Goal: Task Accomplishment & Management: Use online tool/utility

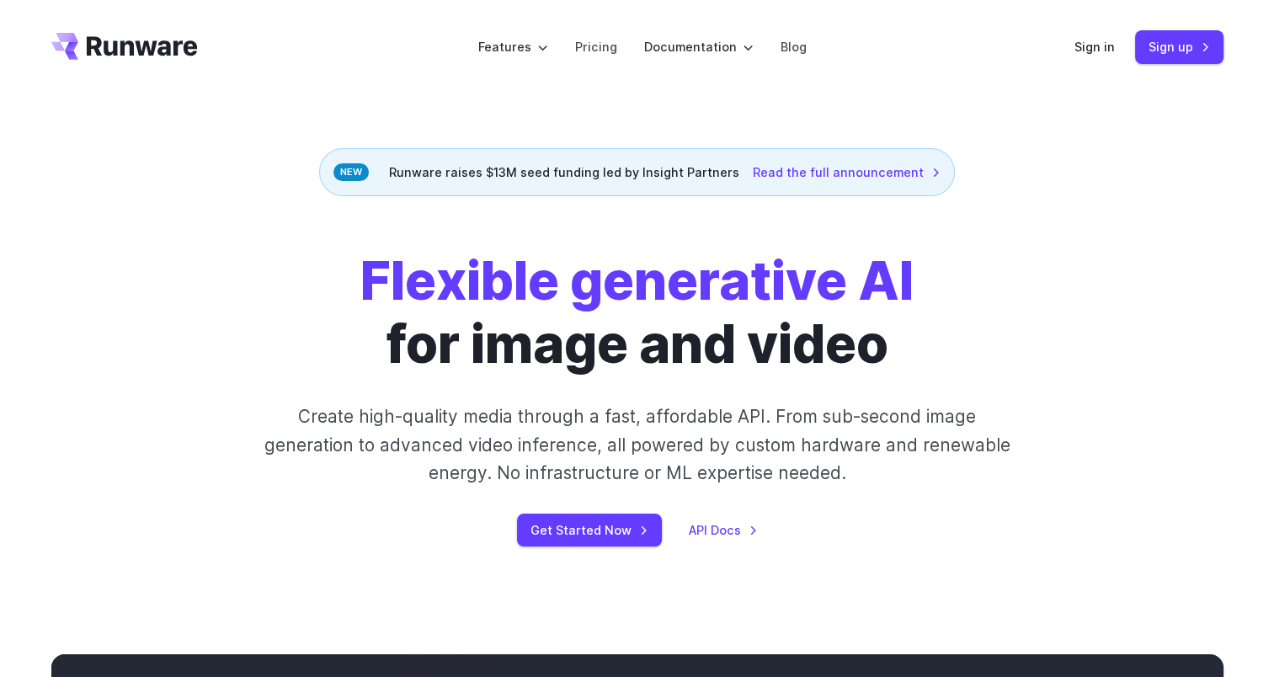
click at [1173, 24] on header "Features Tasks Image generation Video generation Sonic Inference Engine™ Models…" at bounding box center [637, 47] width 1213 height 94
drag, startPoint x: 1173, startPoint y: 24, endPoint x: 1172, endPoint y: 45, distance: 21.1
click at [1172, 45] on link "Sign up" at bounding box center [1179, 46] width 88 height 33
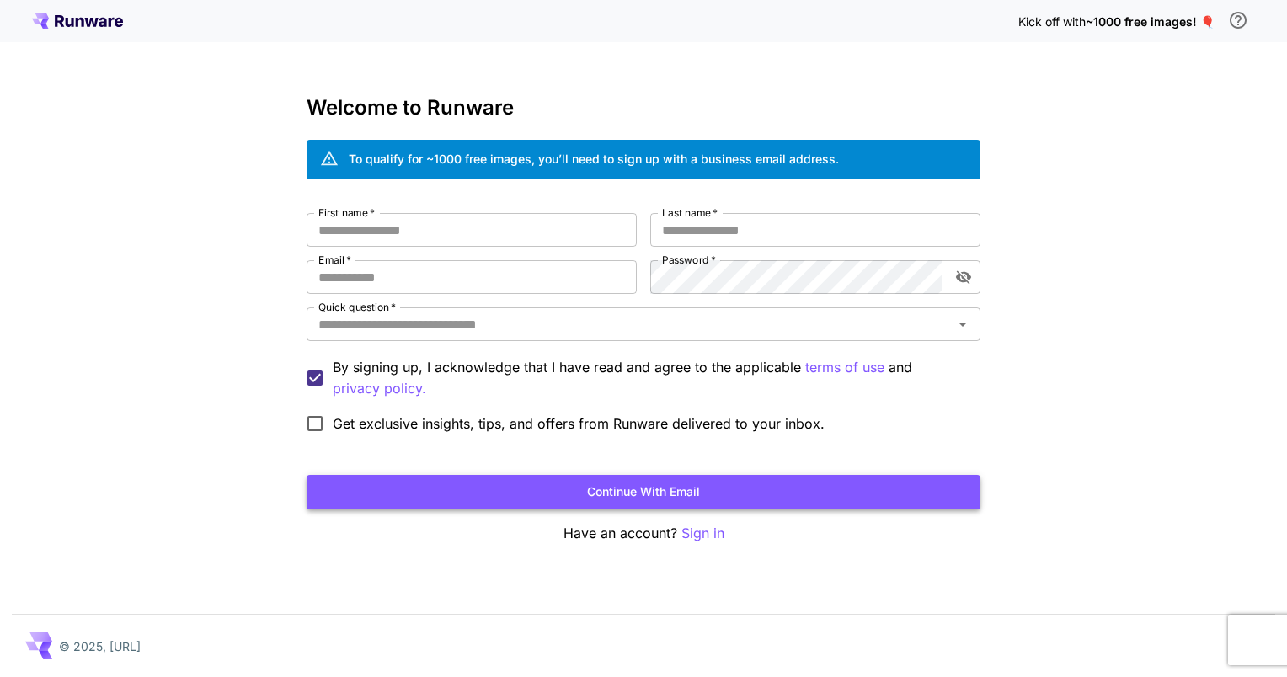
click at [675, 500] on button "Continue with email" at bounding box center [644, 492] width 674 height 35
click at [620, 495] on button "Continue with email" at bounding box center [644, 492] width 674 height 35
click at [398, 225] on input "First name   *" at bounding box center [472, 230] width 330 height 34
click at [700, 535] on p "Sign in" at bounding box center [702, 533] width 43 height 21
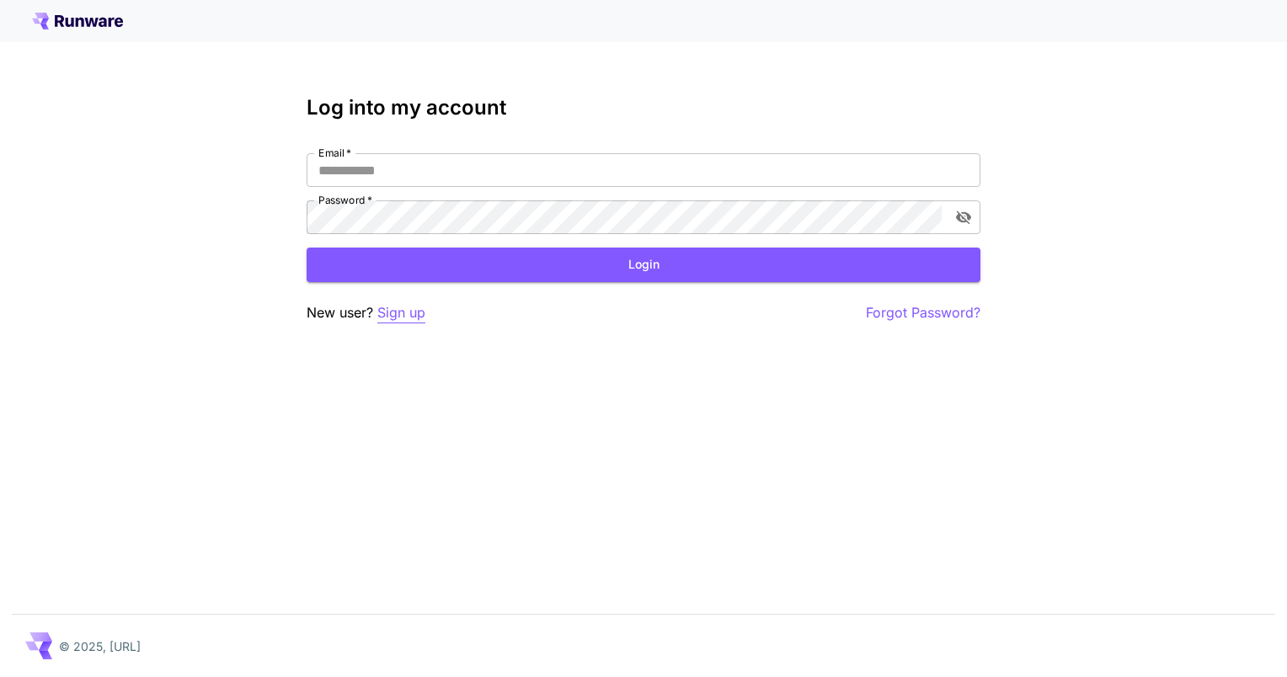
click at [418, 307] on p "Sign up" at bounding box center [401, 312] width 48 height 21
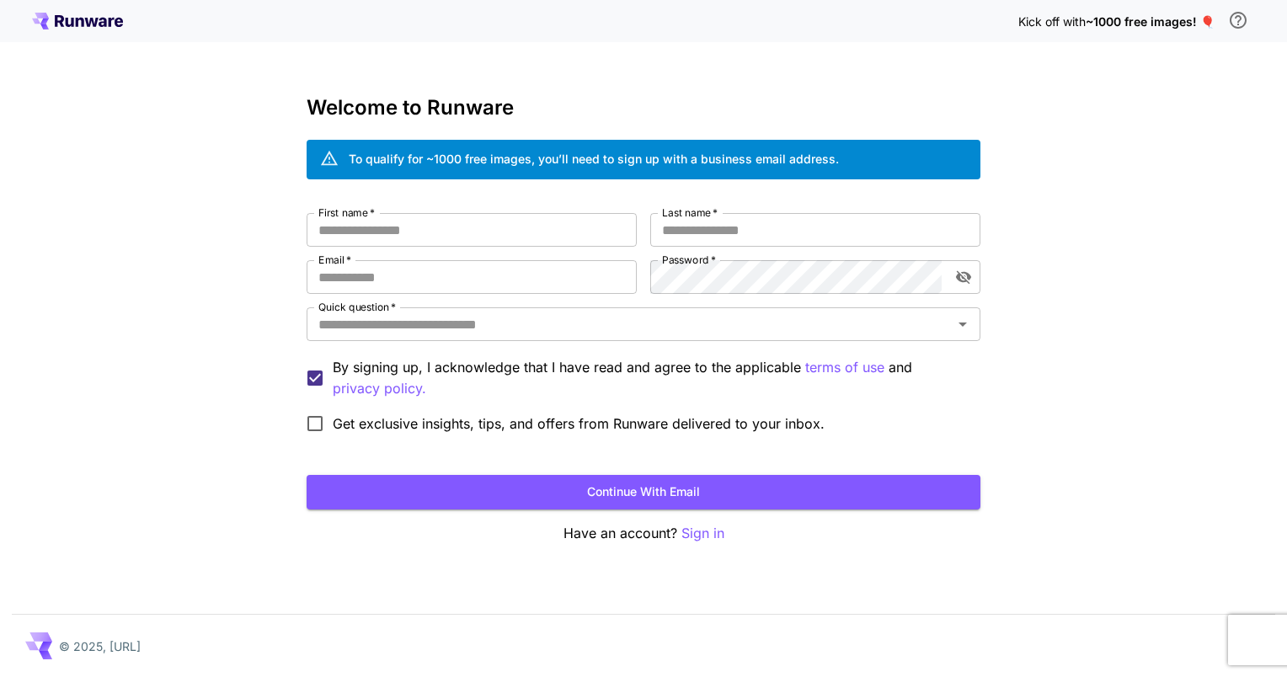
click at [482, 207] on div "Welcome to Runware To qualify for ~1000 free images, you’ll need to sign up wit…" at bounding box center [644, 320] width 674 height 448
click at [442, 241] on input "First name   *" at bounding box center [472, 230] width 330 height 34
type input "********"
click at [680, 220] on input "Last name   *" at bounding box center [815, 230] width 330 height 34
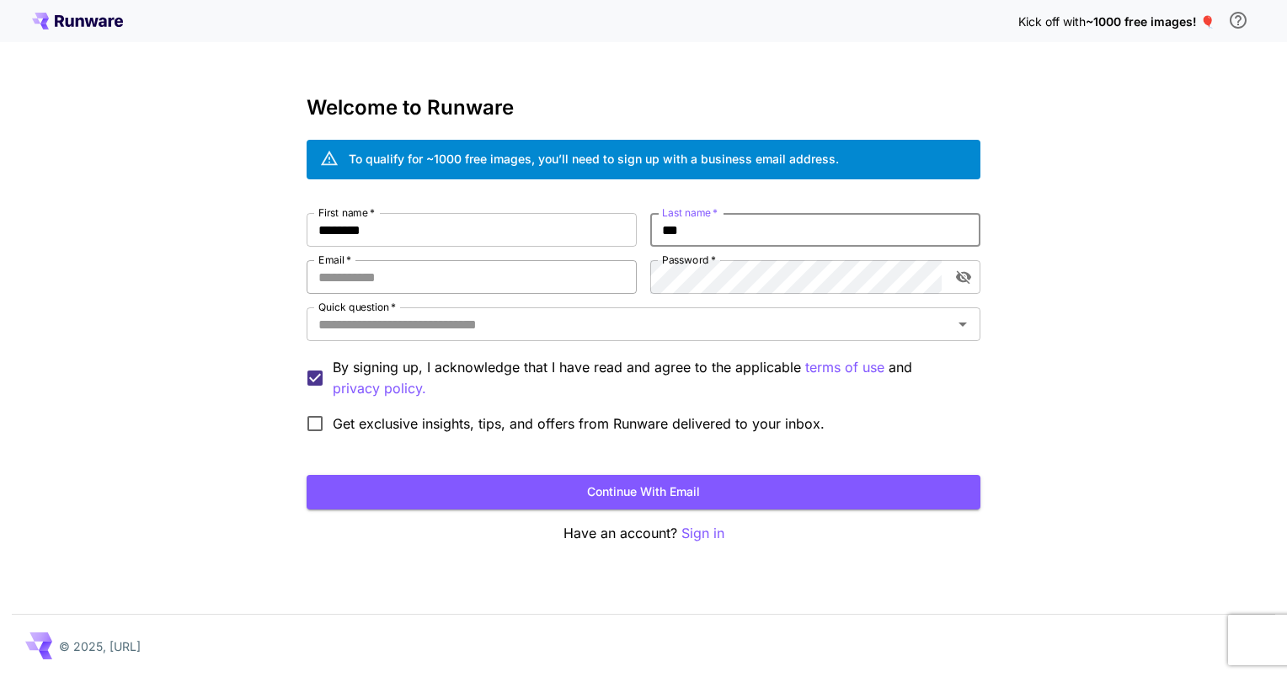
type input "***"
click at [456, 289] on input "Email   *" at bounding box center [472, 277] width 330 height 34
type input "**********"
click at [477, 323] on input "Quick question   *" at bounding box center [630, 324] width 636 height 24
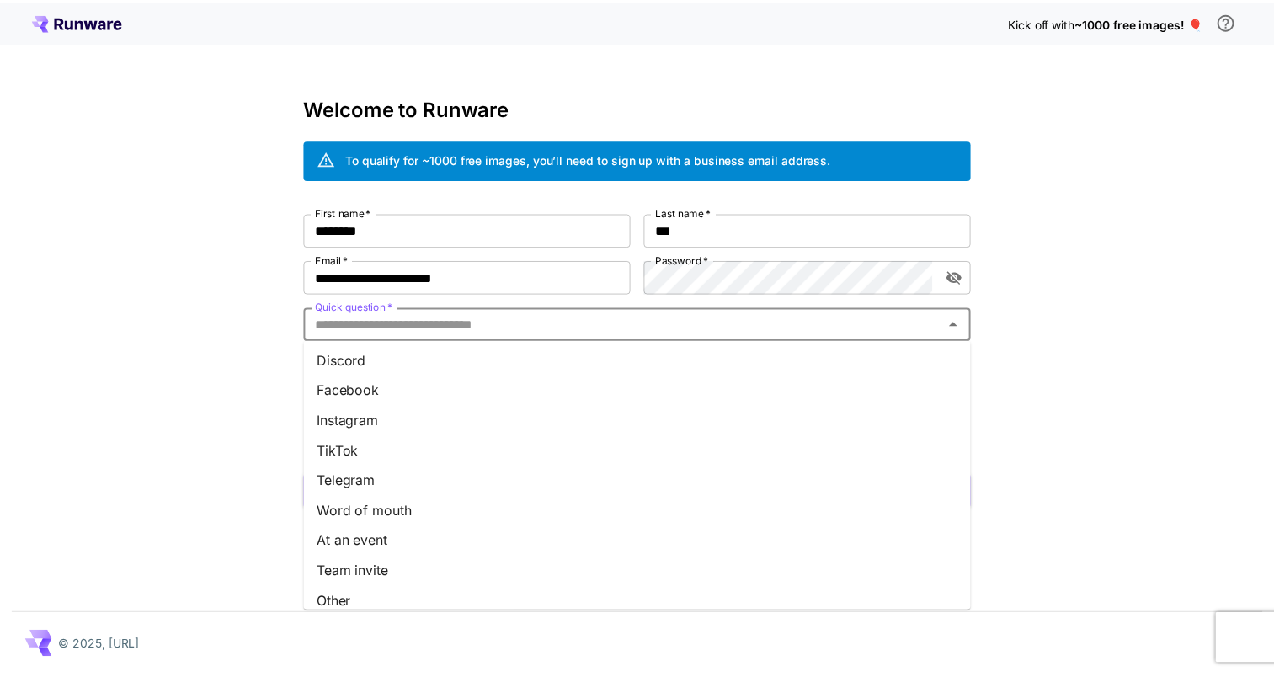
scroll to position [197, 0]
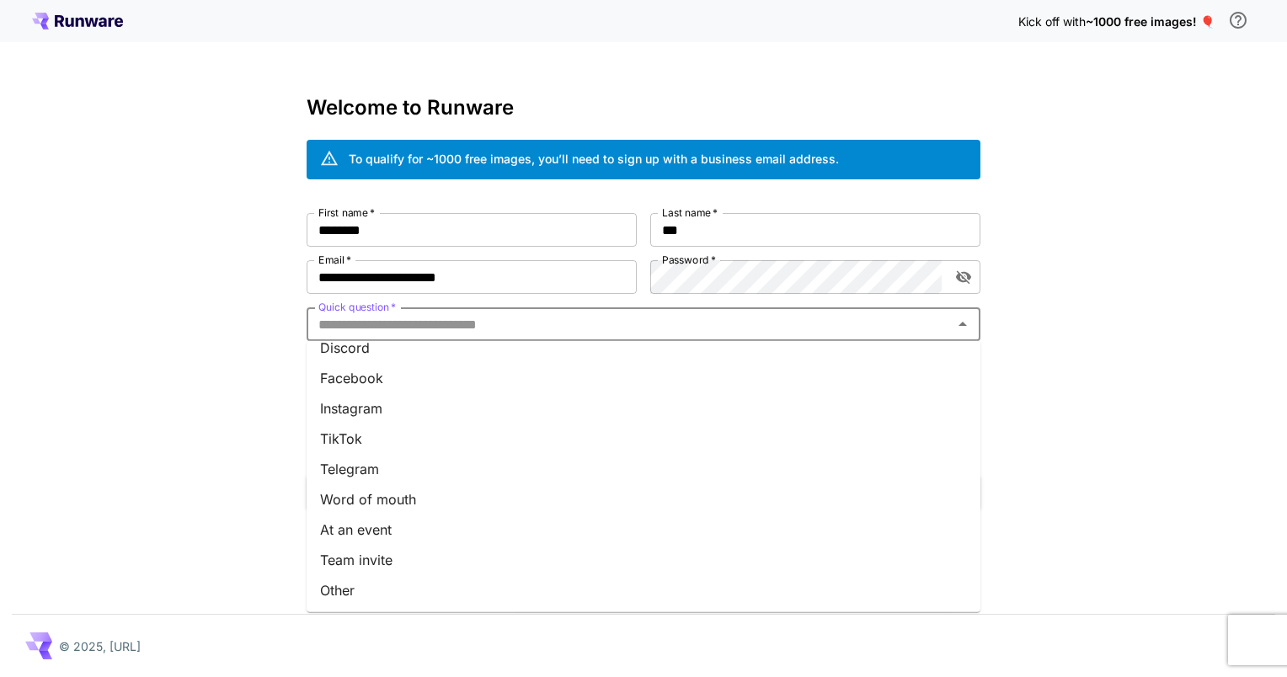
click at [417, 376] on li "Facebook" at bounding box center [644, 378] width 674 height 30
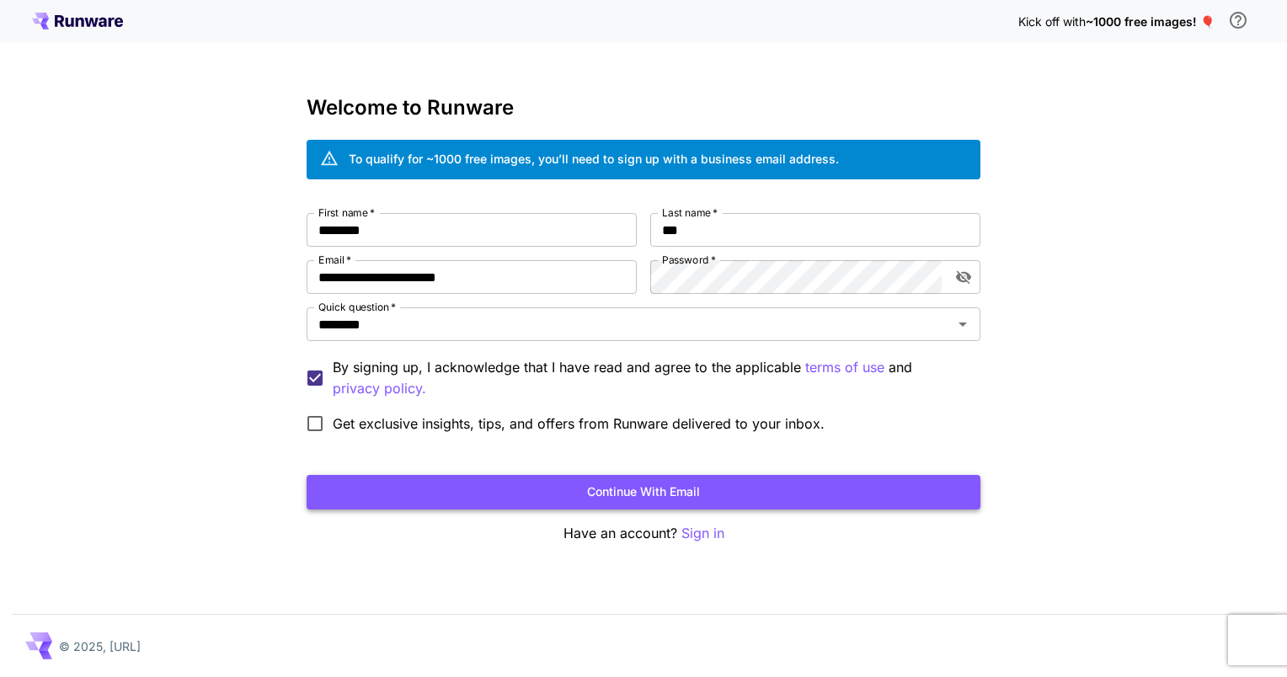
click at [596, 480] on button "Continue with email" at bounding box center [644, 492] width 674 height 35
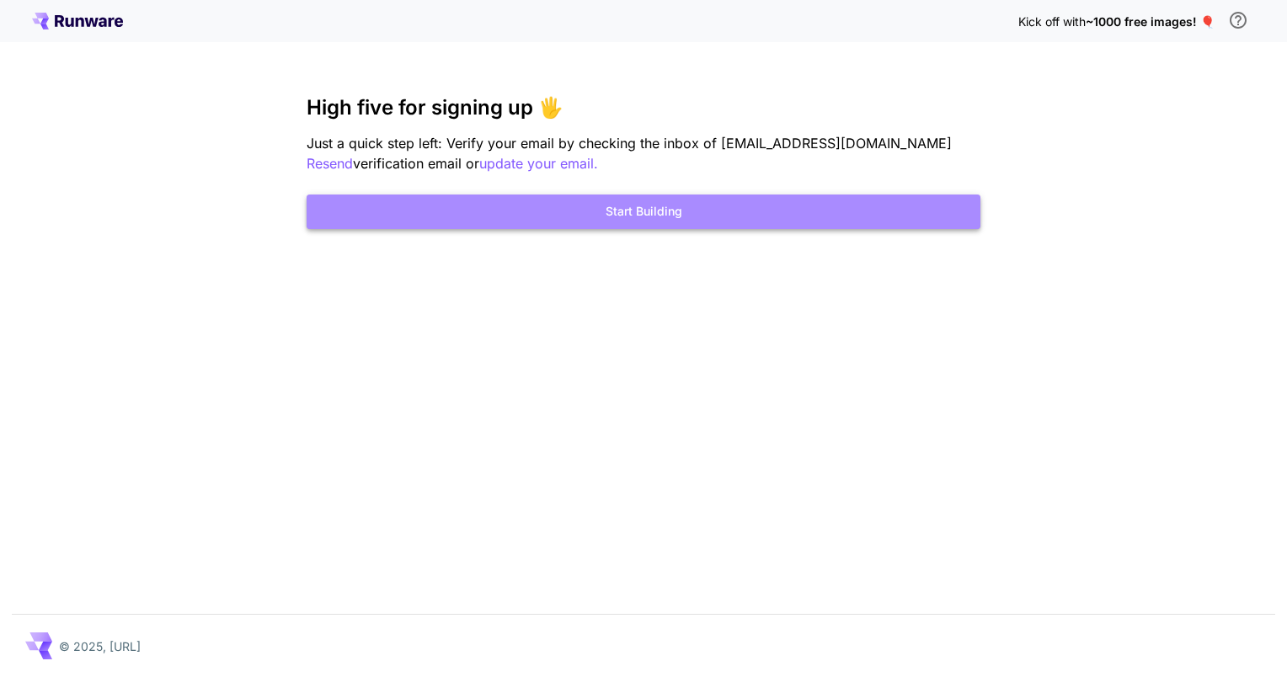
click at [601, 210] on button "Start Building" at bounding box center [644, 212] width 674 height 35
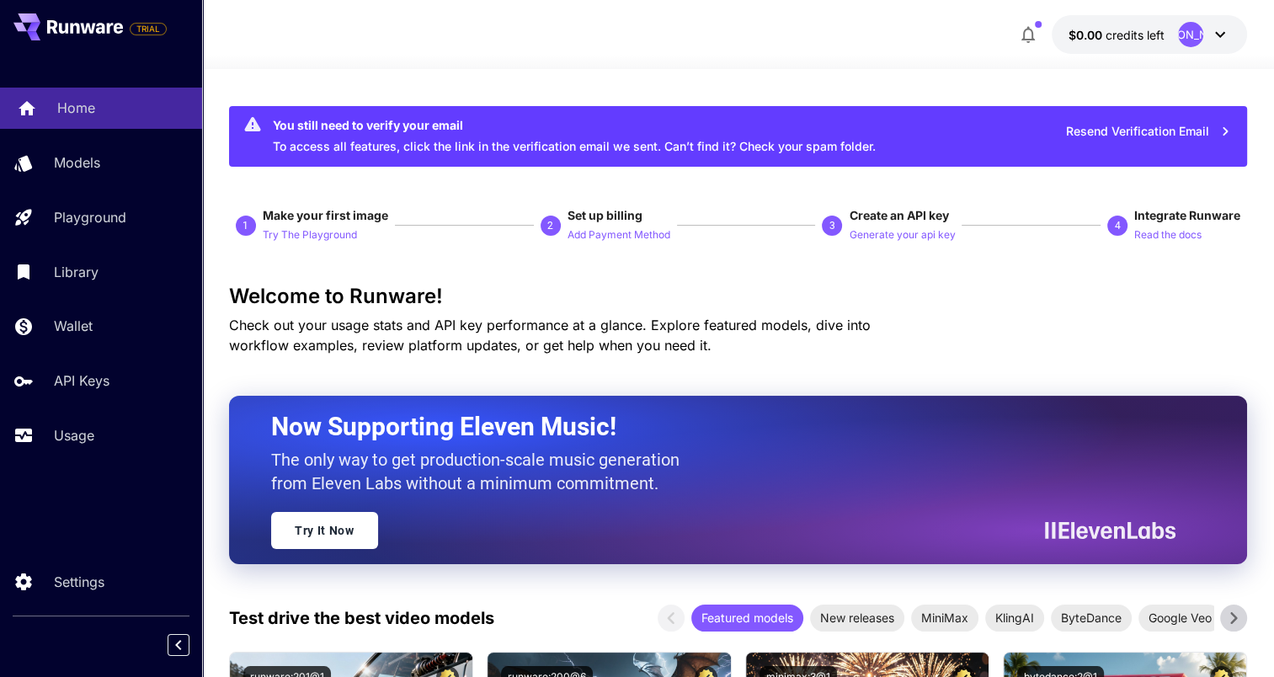
click at [76, 115] on p "Home" at bounding box center [76, 108] width 38 height 20
click at [74, 115] on p "Home" at bounding box center [76, 108] width 38 height 20
click at [259, 28] on p "Home" at bounding box center [248, 34] width 38 height 20
click at [243, 35] on p "Home" at bounding box center [248, 34] width 38 height 20
click at [88, 122] on link "Home" at bounding box center [101, 108] width 202 height 41
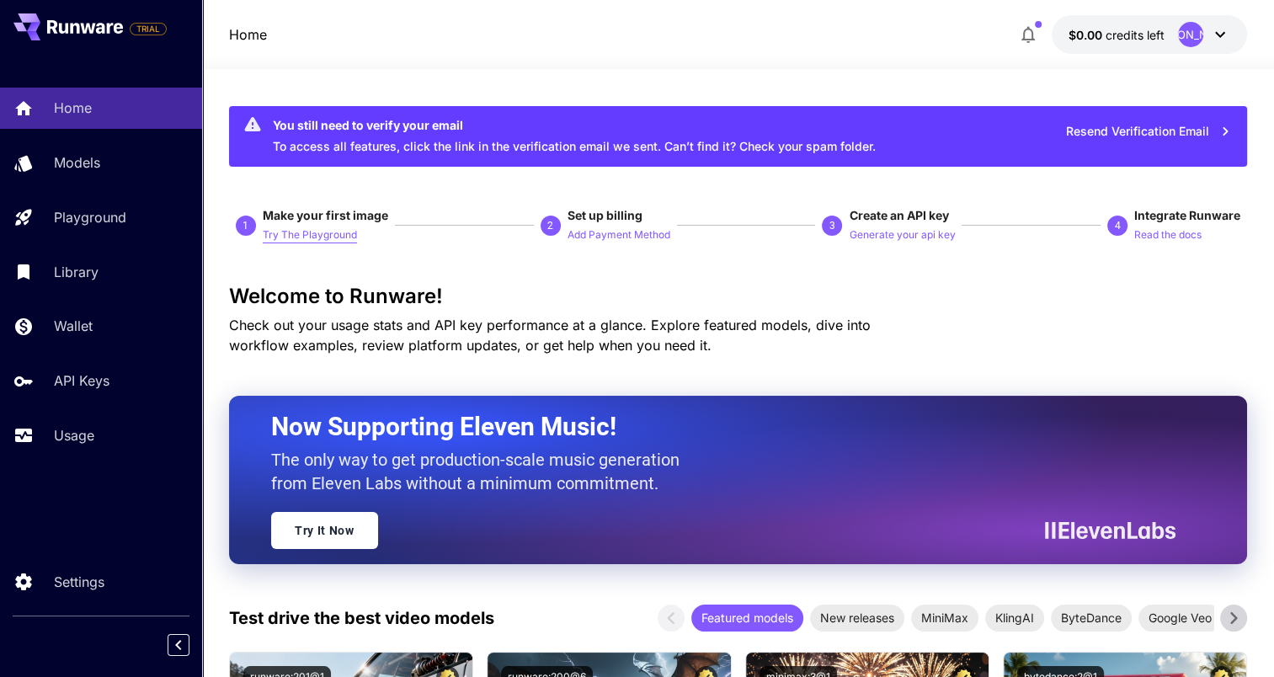
click at [322, 232] on p "Try The Playground" at bounding box center [310, 235] width 94 height 16
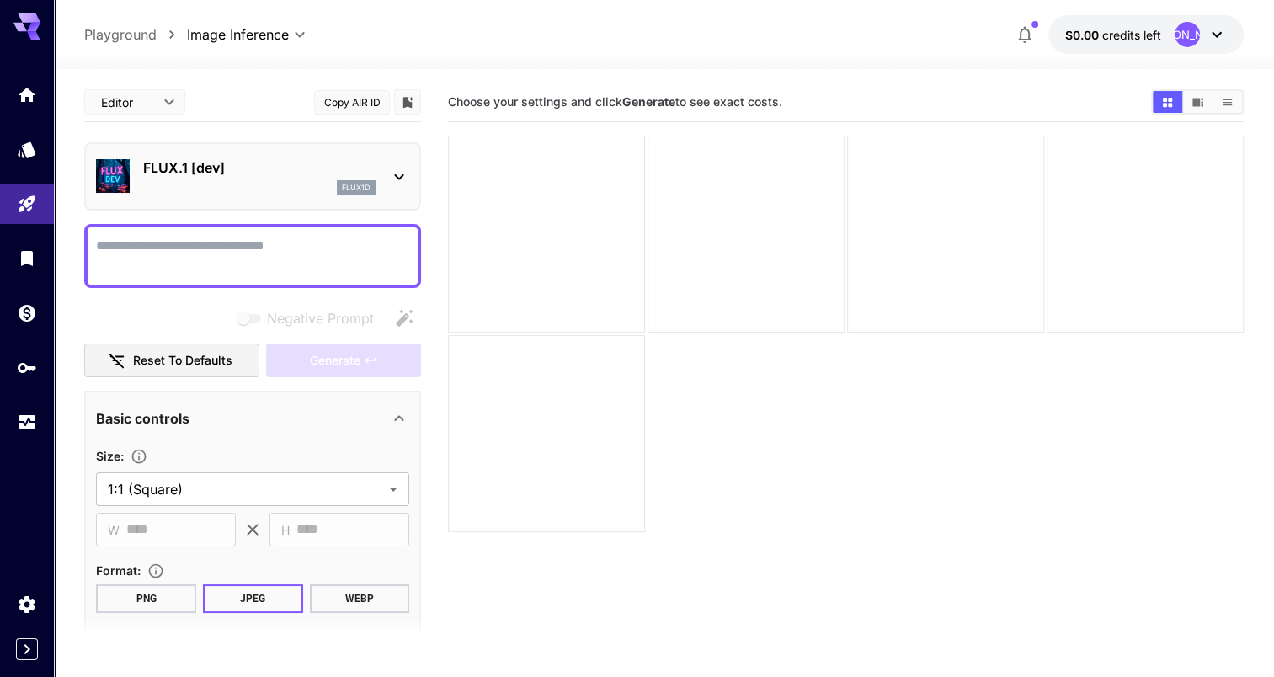
click at [244, 243] on textarea "Negative Prompt" at bounding box center [252, 256] width 313 height 40
type textarea "**********"
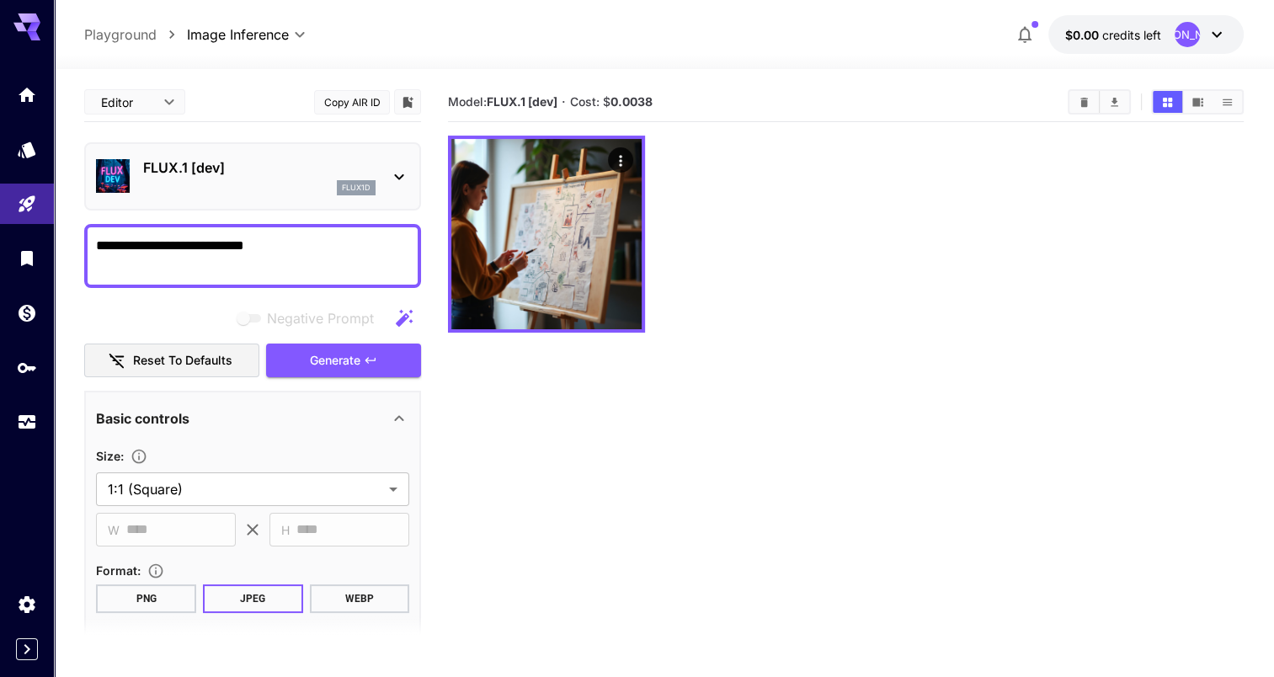
click at [300, 239] on textarea "**********" at bounding box center [252, 256] width 313 height 40
click at [292, 246] on textarea "**********" at bounding box center [252, 256] width 313 height 40
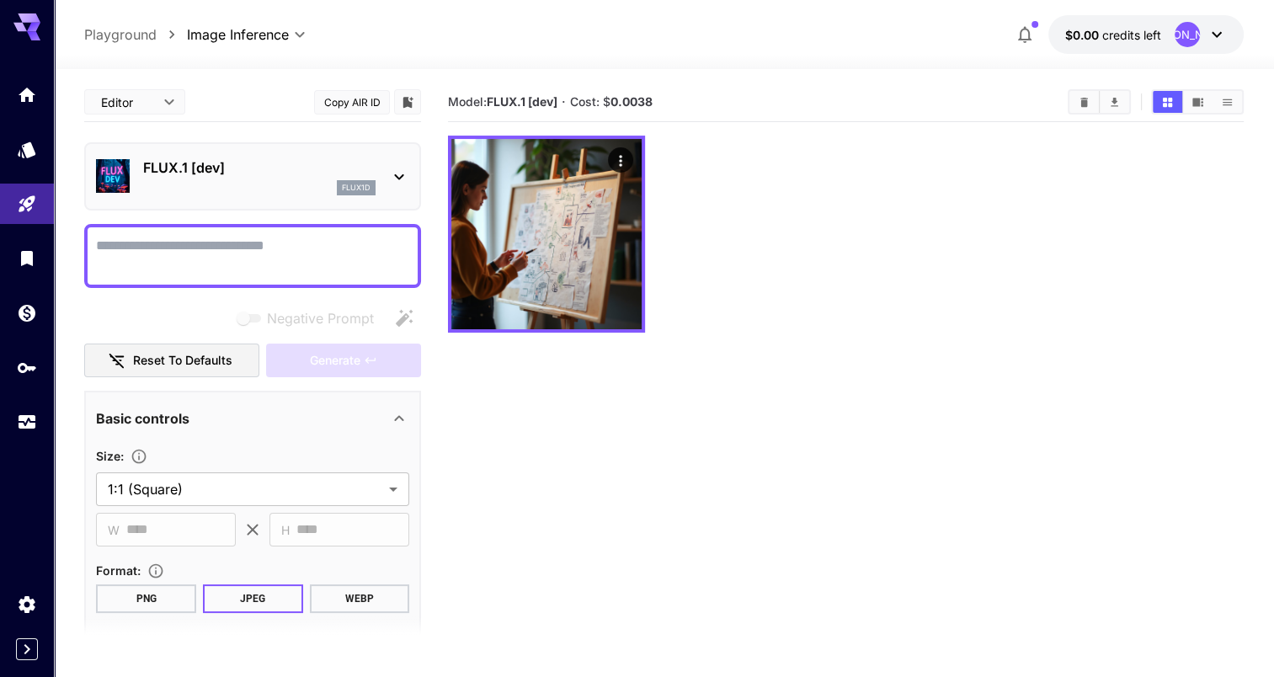
drag, startPoint x: 805, startPoint y: 0, endPoint x: 770, endPoint y: 224, distance: 226.8
click at [770, 224] on div at bounding box center [846, 234] width 796 height 197
